Goal: Transaction & Acquisition: Purchase product/service

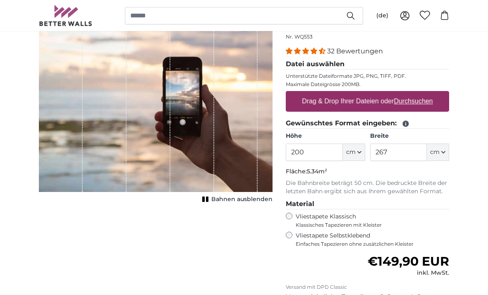
scroll to position [96, 0]
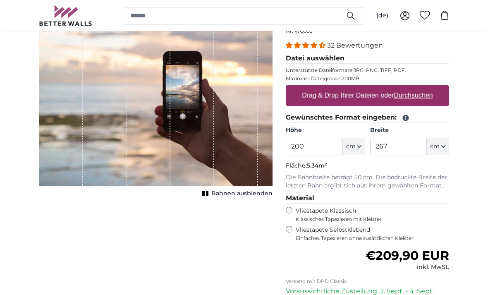
scroll to position [97, 0]
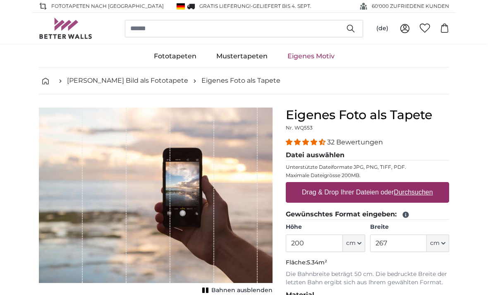
click at [416, 194] on u "Durchsuchen" at bounding box center [413, 192] width 39 height 7
click at [416, 185] on input "Drag & Drop Ihrer Dateien oder Durchsuchen" at bounding box center [367, 183] width 163 height 2
click at [418, 196] on u "Durchsuchen" at bounding box center [413, 192] width 39 height 7
click at [418, 185] on input "Drag & Drop Ihrer Dateien oder Durchsuchen" at bounding box center [367, 183] width 163 height 2
type input "**********"
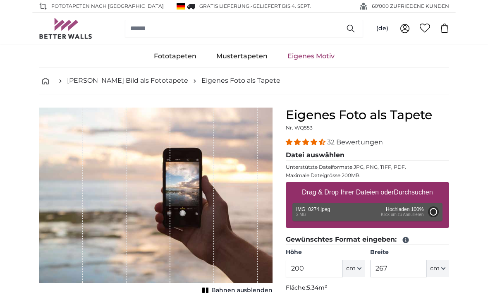
type input "300"
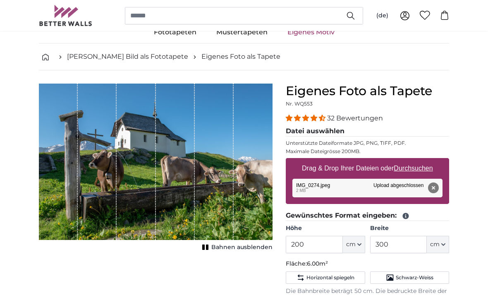
scroll to position [24, 0]
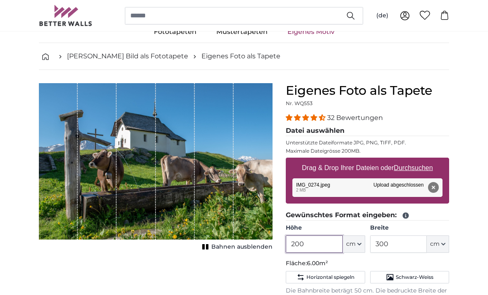
click at [323, 248] on input "200" at bounding box center [314, 243] width 57 height 17
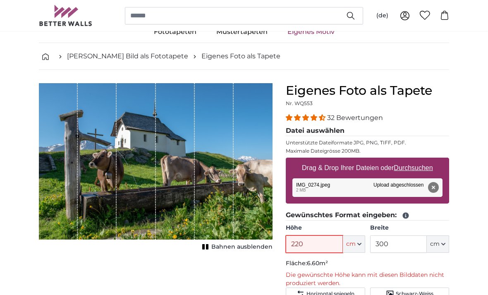
type input "220"
click at [404, 240] on input "300" at bounding box center [398, 243] width 57 height 17
type input "3"
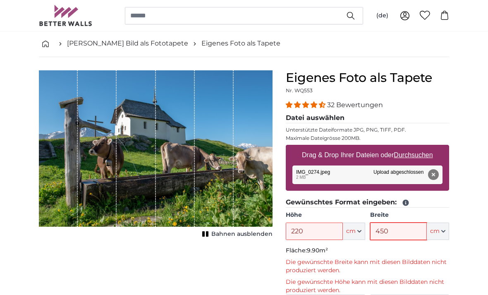
scroll to position [42, 0]
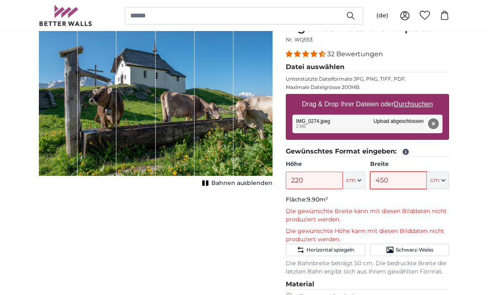
type input "450"
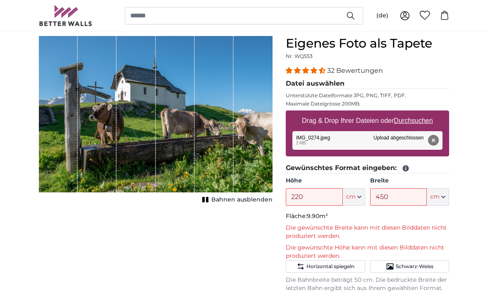
scroll to position [64, 0]
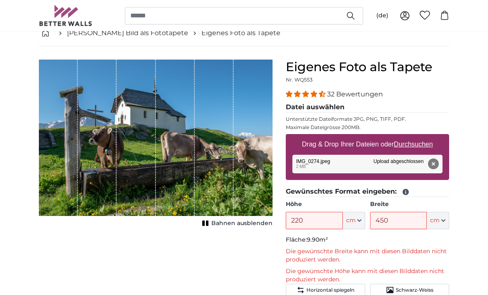
click at [220, 226] on span "Bahnen ausblenden" at bounding box center [241, 224] width 61 height 8
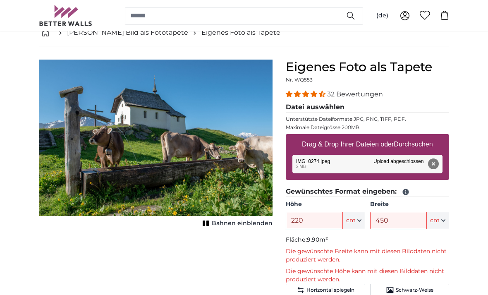
click at [216, 227] on span "Bahnen einblenden" at bounding box center [242, 223] width 61 height 8
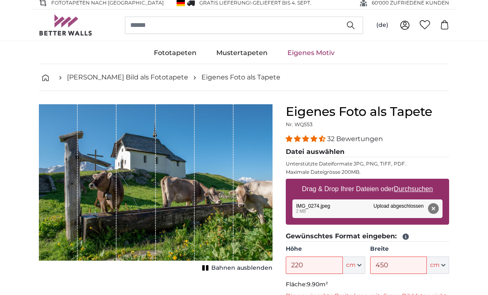
scroll to position [0, 0]
